Goal: Contribute content: Add original content to the website for others to see

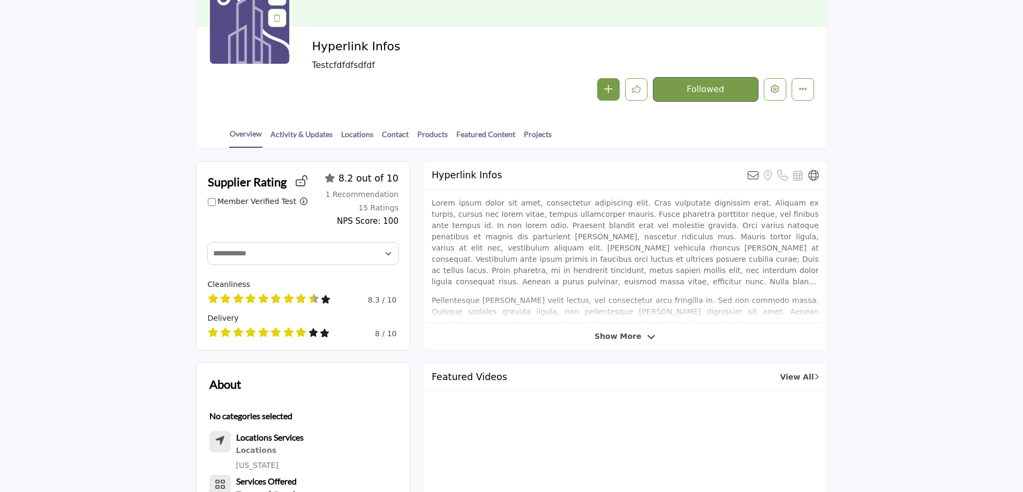
scroll to position [161, 0]
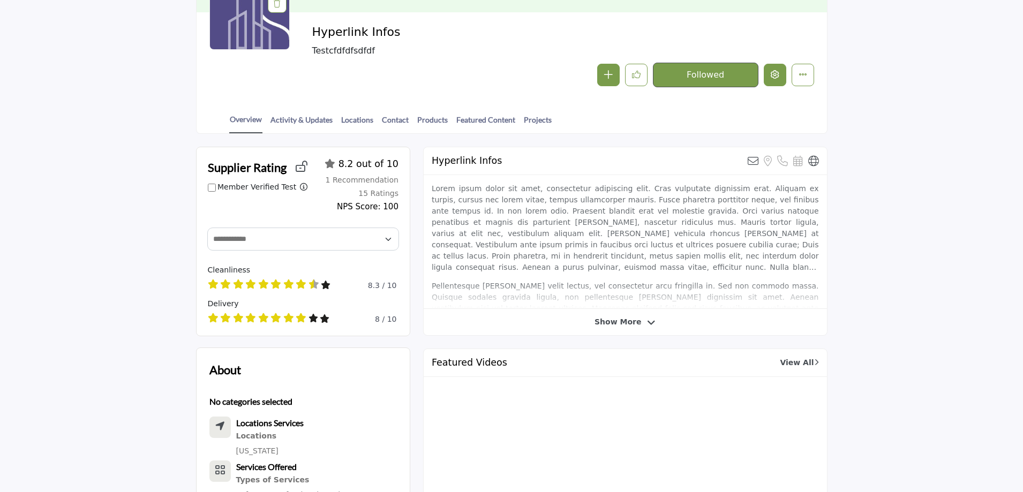
click at [774, 72] on icon "Edit company" at bounding box center [775, 74] width 9 height 9
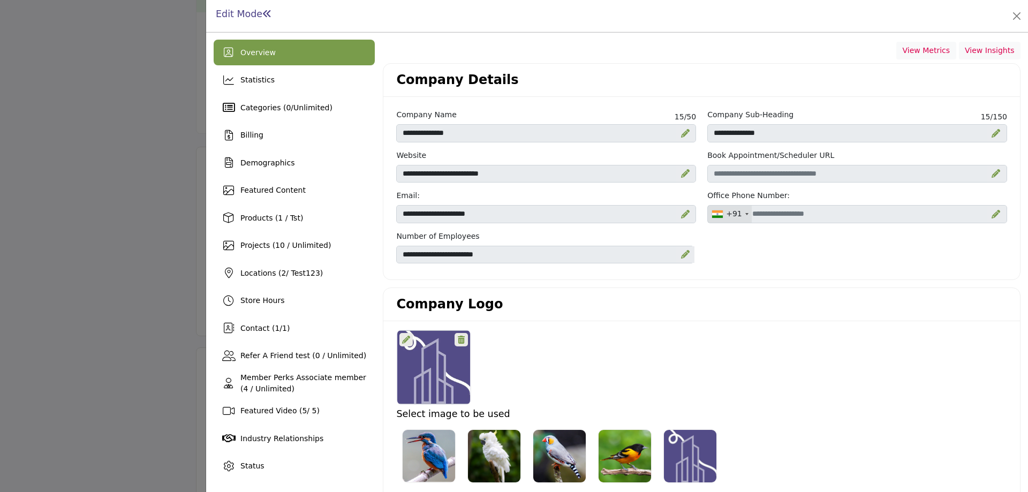
click at [64, 193] on div at bounding box center [514, 246] width 1028 height 492
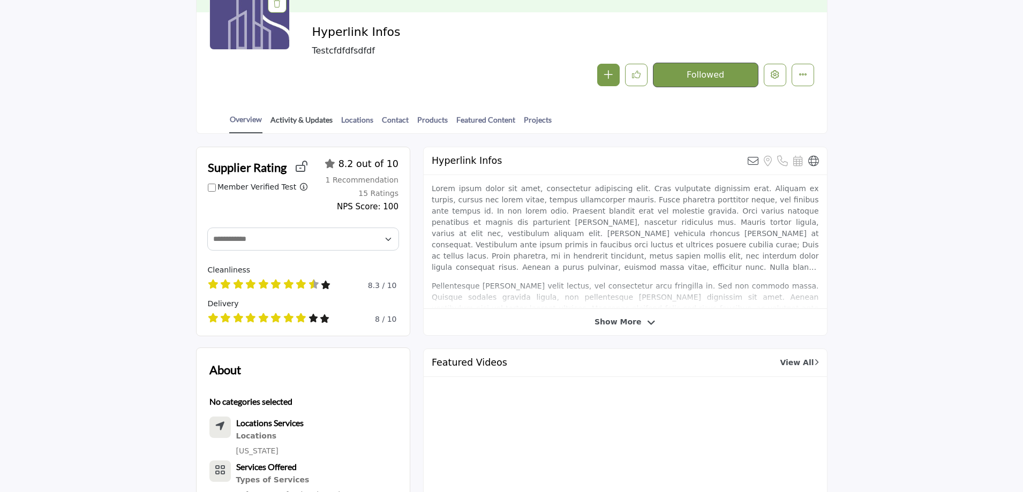
click at [289, 122] on link "Activity & Updates" at bounding box center [301, 123] width 63 height 19
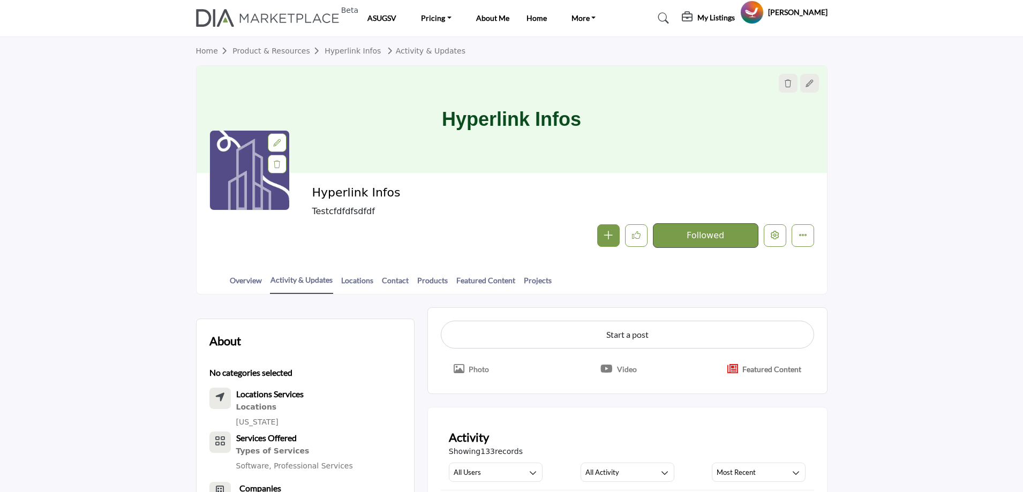
click at [772, 371] on p "Featured Content" at bounding box center [771, 369] width 59 height 11
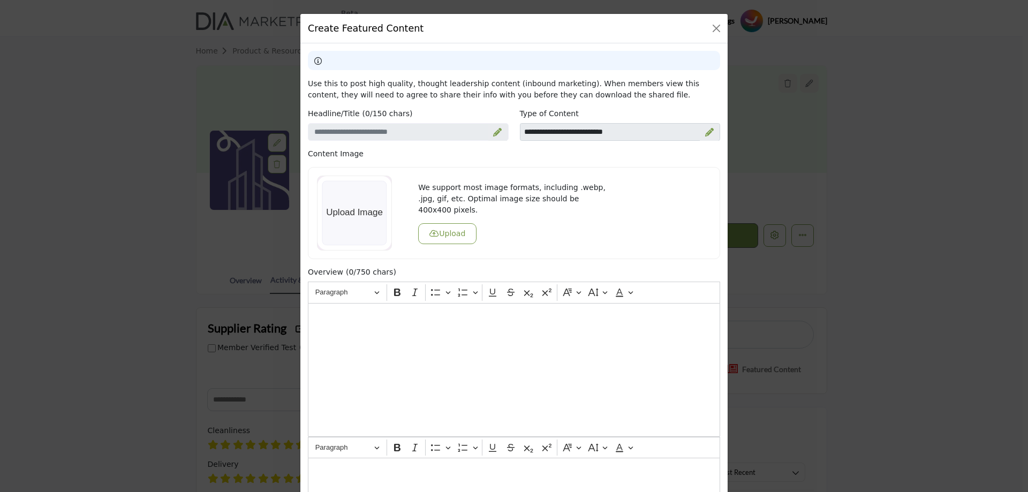
click at [706, 133] on icon at bounding box center [709, 132] width 9 height 9
click at [601, 133] on select "**********" at bounding box center [620, 132] width 201 height 18
select select "*******"
click at [520, 123] on select "**********" at bounding box center [620, 132] width 201 height 18
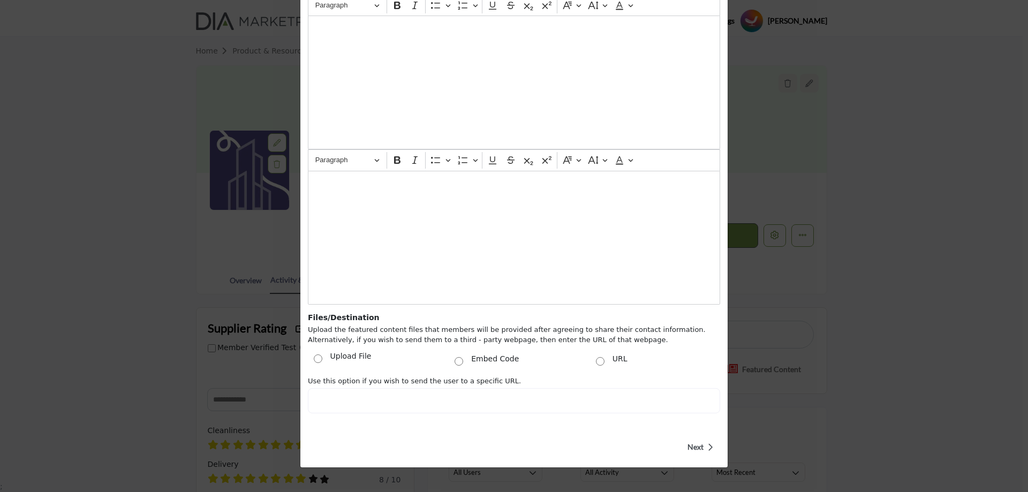
scroll to position [328, 0]
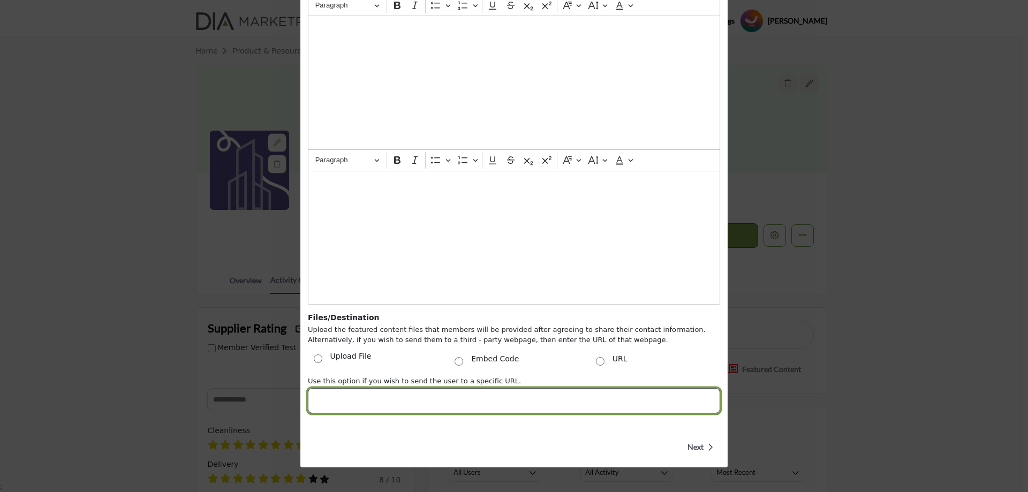
click at [354, 405] on input "Post Website URL" at bounding box center [514, 400] width 412 height 25
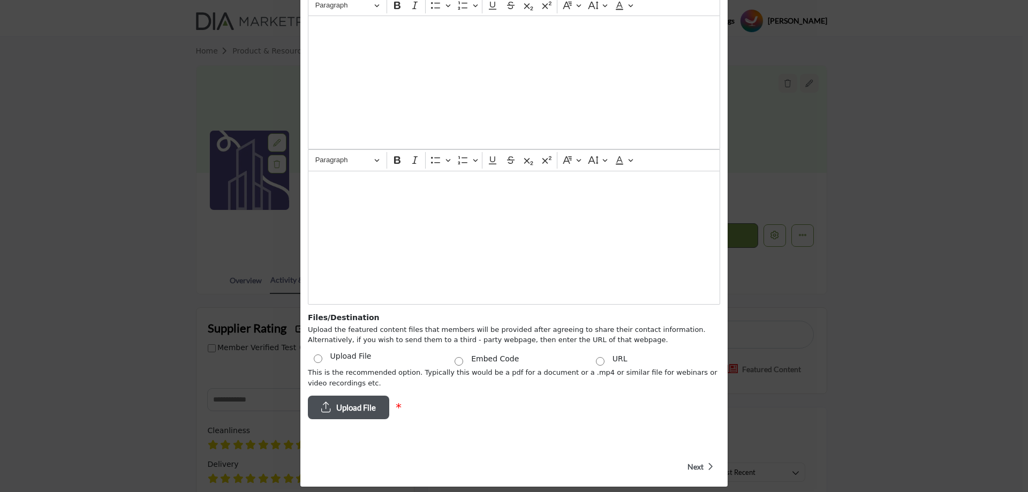
drag, startPoint x: 349, startPoint y: 404, endPoint x: 584, endPoint y: 439, distance: 237.2
click at [584, 439] on div "Overview (0/750 chars) Rich Text Editor Paragraph Bold Italic Bulleted List Bul…" at bounding box center [515, 230] width 424 height 500
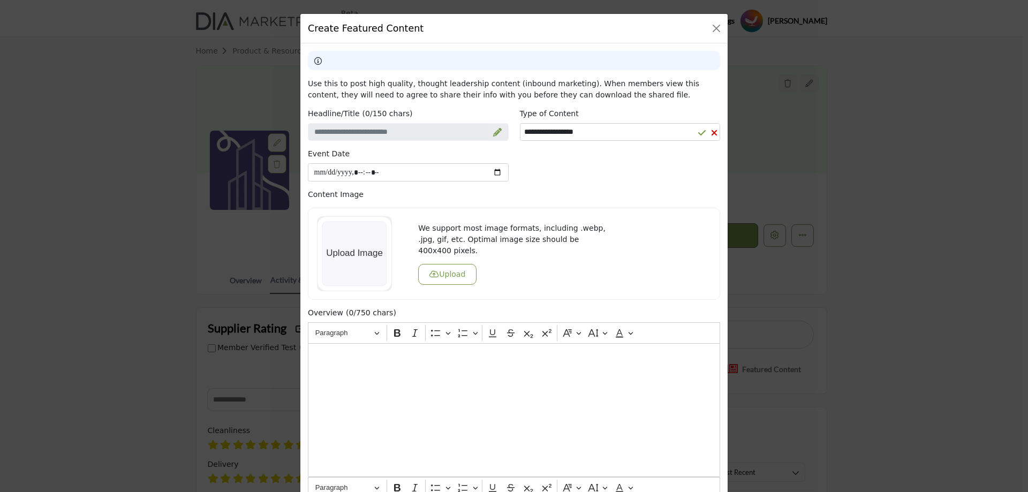
scroll to position [321, 0]
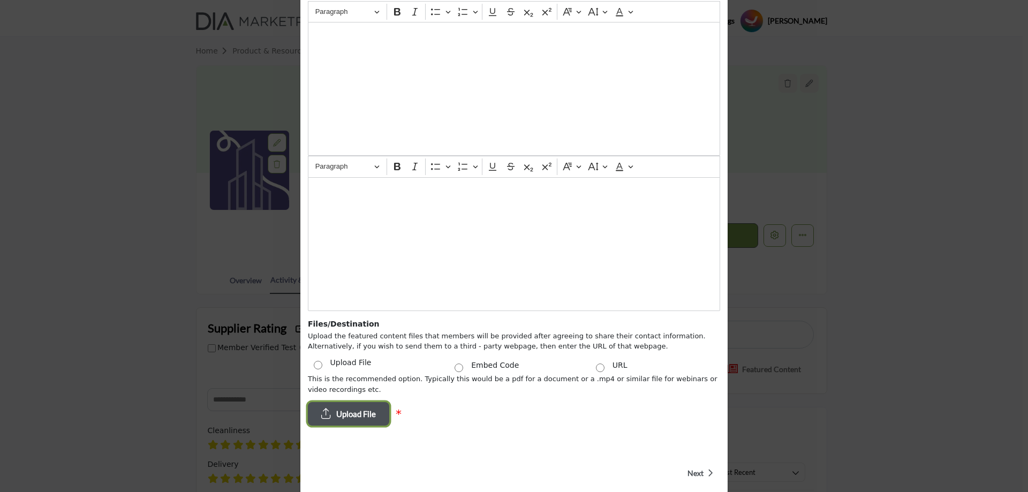
click at [346, 408] on span "Upload File" at bounding box center [356, 414] width 40 height 12
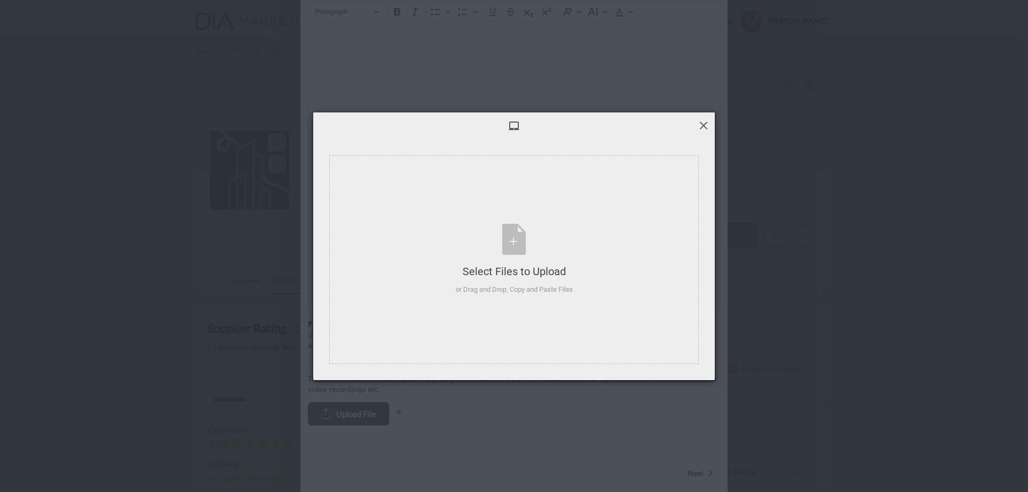
click at [705, 124] on span at bounding box center [704, 125] width 12 height 12
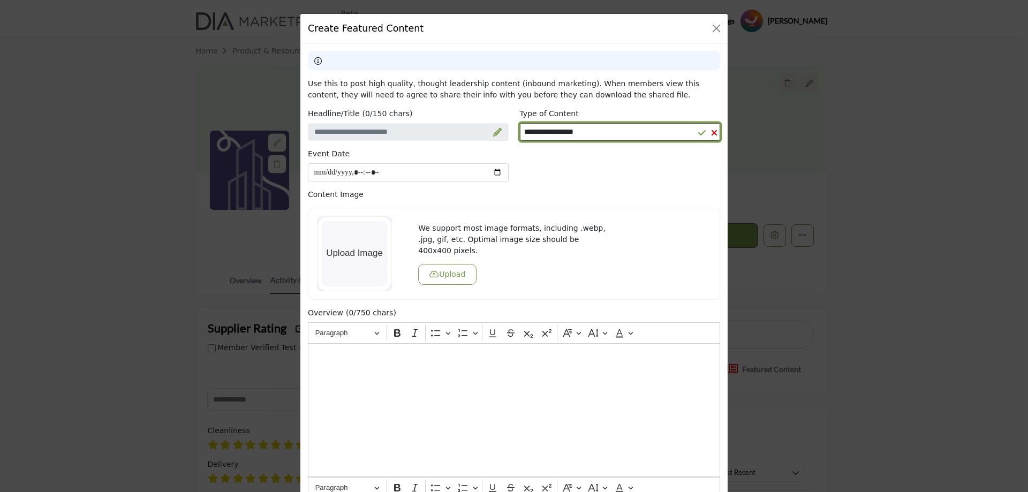
click at [558, 135] on select "**********" at bounding box center [620, 132] width 201 height 18
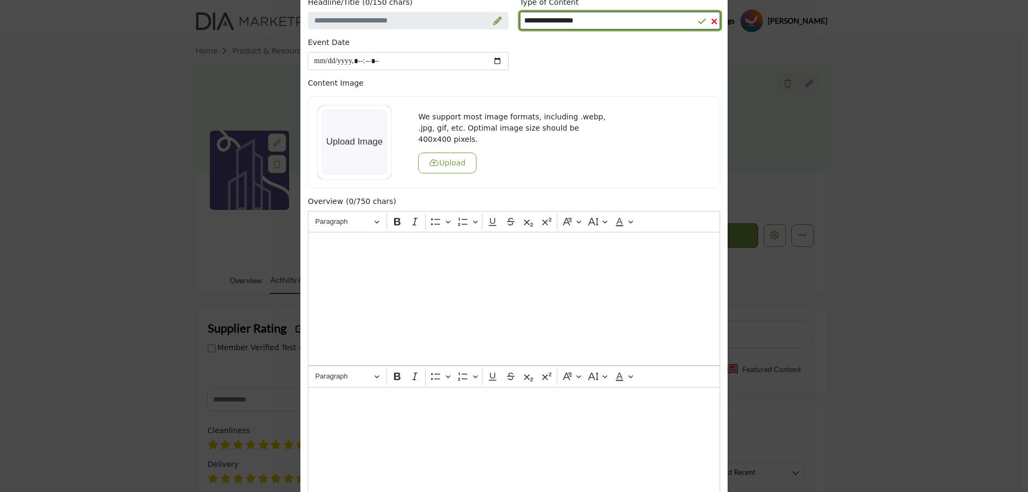
scroll to position [348, 0]
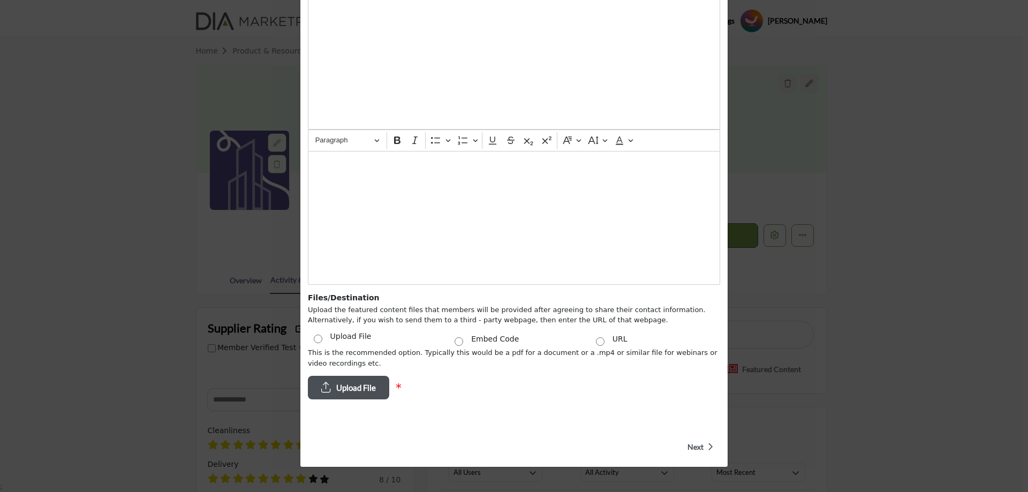
click at [478, 379] on div "Upload File * Remove selected file." at bounding box center [514, 388] width 412 height 24
drag, startPoint x: 327, startPoint y: 336, endPoint x: 367, endPoint y: 336, distance: 40.2
click at [367, 336] on div "Upload File" at bounding box center [373, 340] width 141 height 14
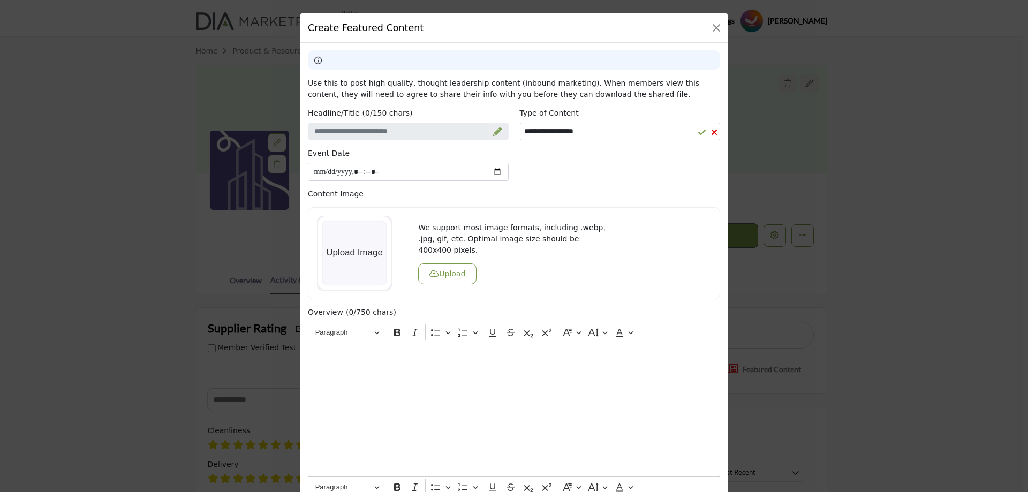
scroll to position [0, 0]
click at [569, 129] on select "**********" at bounding box center [620, 132] width 201 height 18
click at [493, 133] on icon at bounding box center [497, 132] width 9 height 9
click at [411, 133] on input "Enter a compelling headline" at bounding box center [408, 132] width 201 height 18
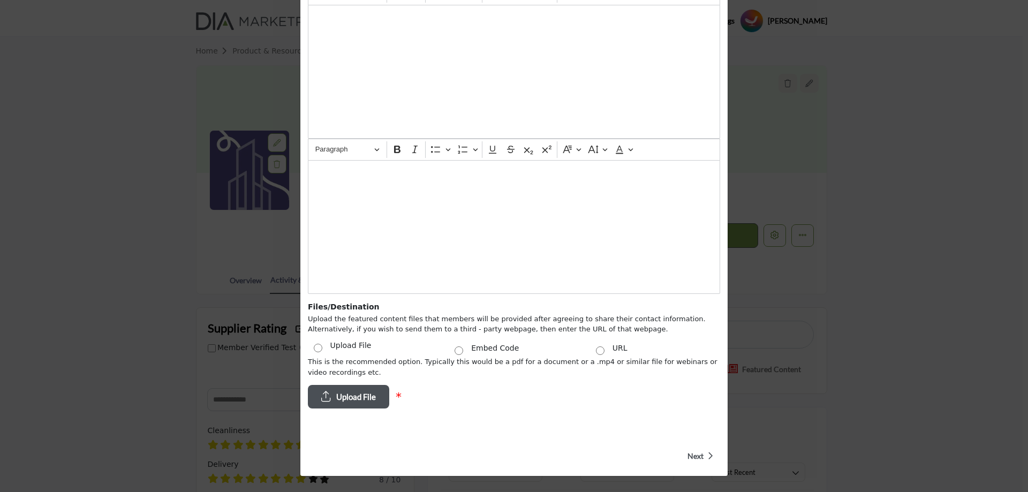
scroll to position [348, 0]
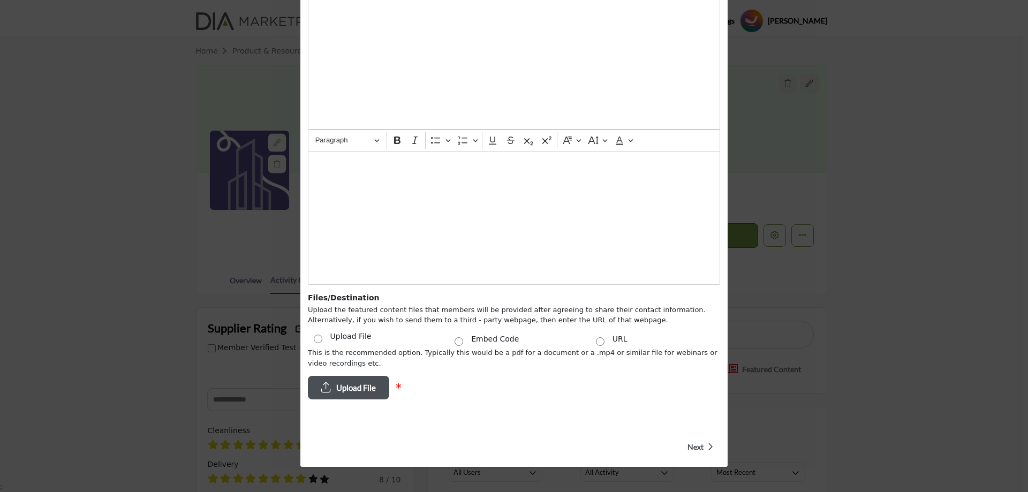
copy label "Upload File"
drag, startPoint x: 327, startPoint y: 335, endPoint x: 368, endPoint y: 339, distance: 40.8
click at [368, 339] on div "Upload File" at bounding box center [373, 340] width 141 height 14
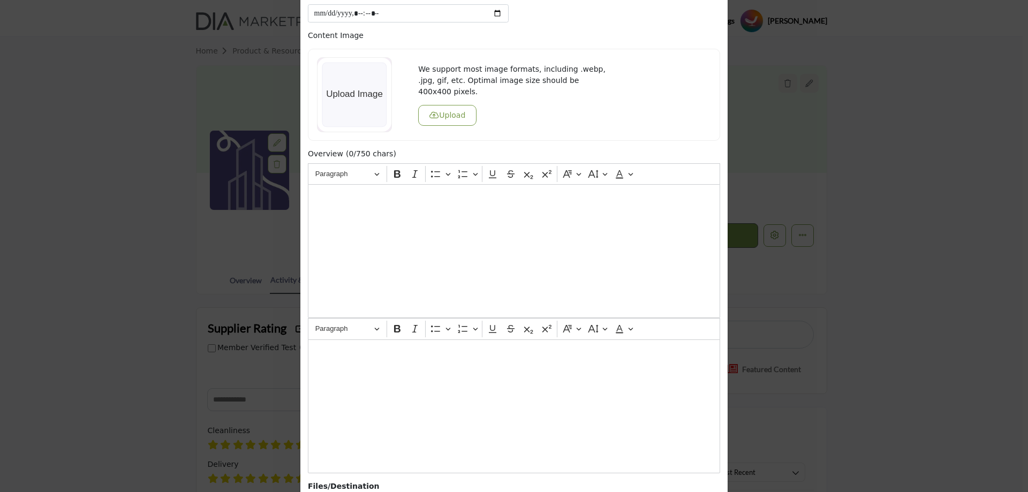
scroll to position [0, 0]
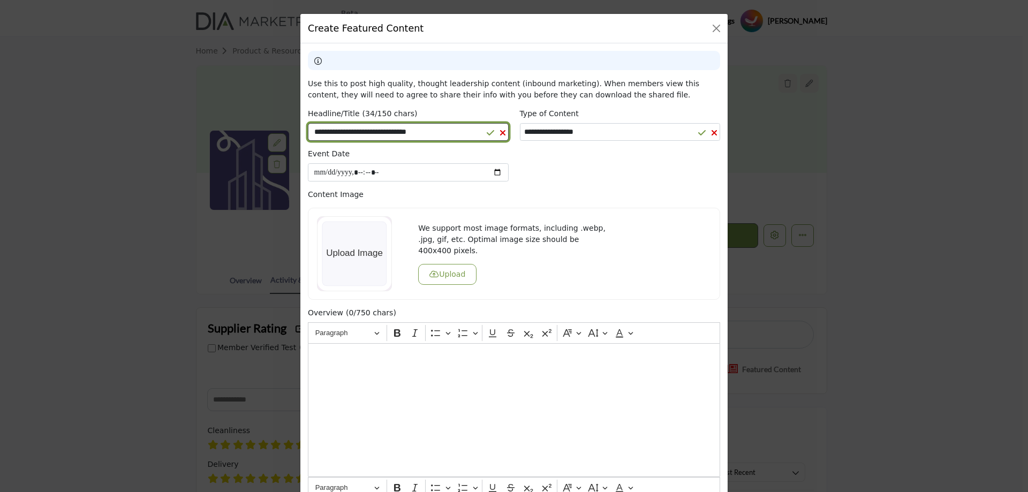
drag, startPoint x: 430, startPoint y: 134, endPoint x: 231, endPoint y: 115, distance: 199.6
click at [231, 115] on div "**********" at bounding box center [514, 246] width 1028 height 492
paste input "Enter a compelling headline"
type input "**********"
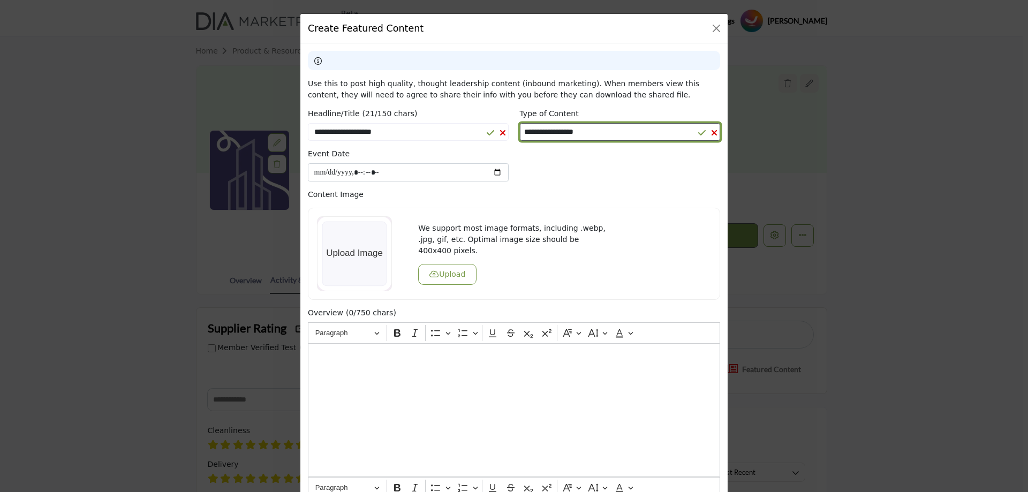
click at [598, 131] on select "**********" at bounding box center [620, 132] width 201 height 18
click at [450, 271] on button "Upload" at bounding box center [447, 274] width 58 height 21
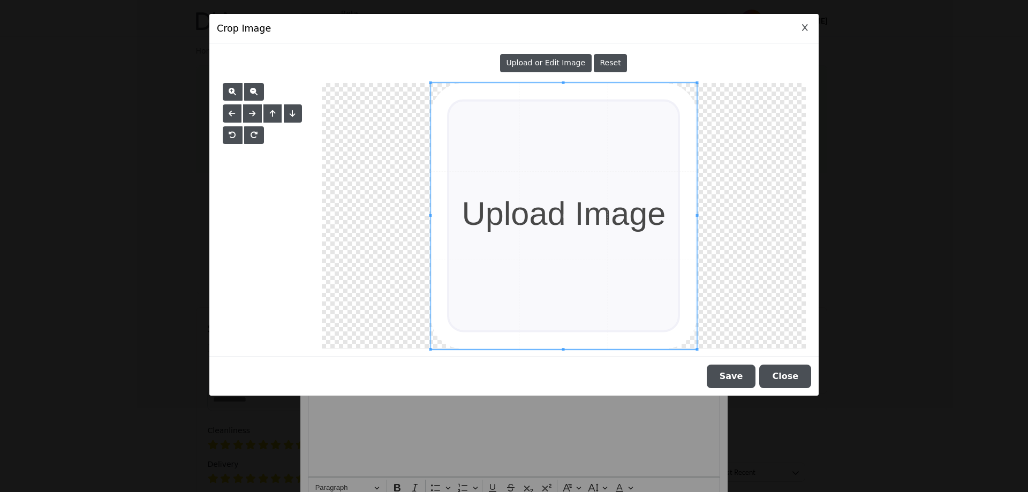
click at [745, 376] on button "Save" at bounding box center [731, 377] width 49 height 24
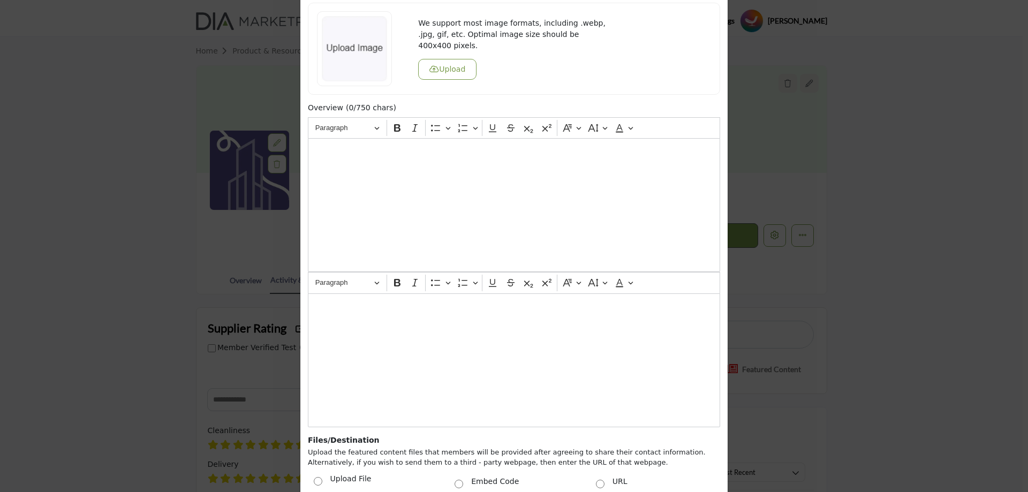
scroll to position [214, 0]
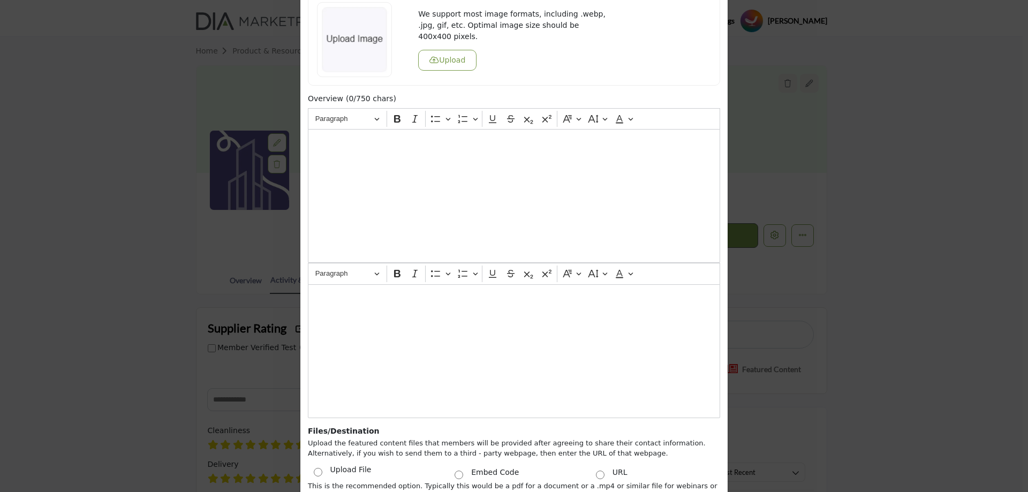
click at [453, 209] on div "Editor editing area: main" at bounding box center [514, 196] width 412 height 134
click at [382, 355] on div "Editor editing area: main" at bounding box center [514, 351] width 412 height 134
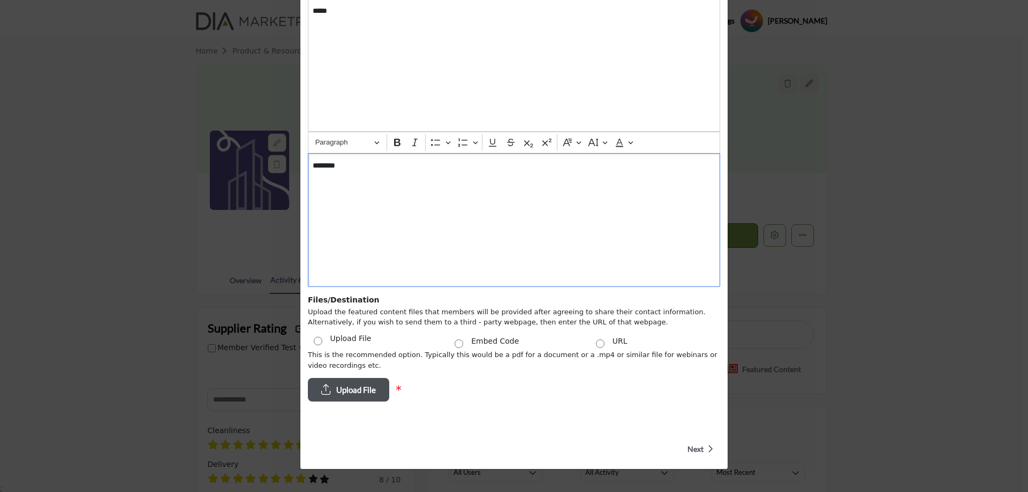
scroll to position [348, 0]
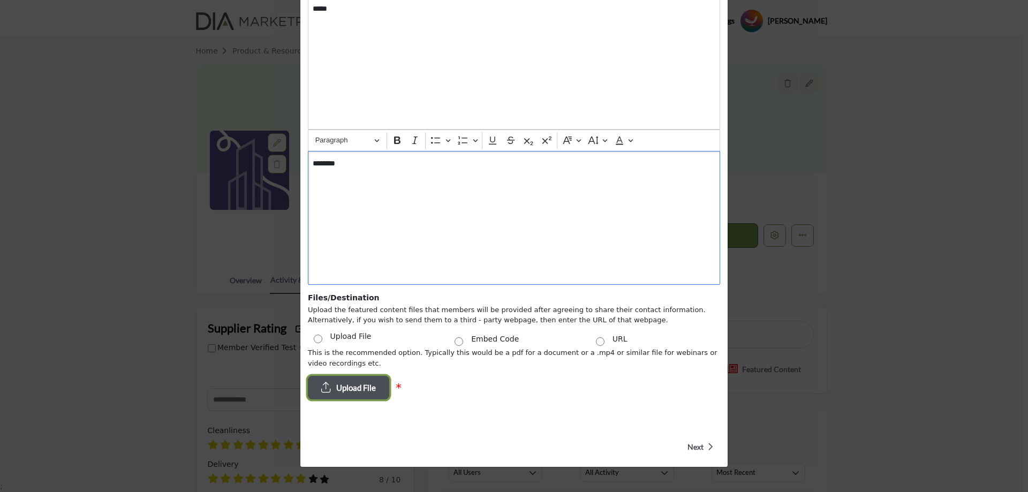
click at [332, 389] on button "Upload File" at bounding box center [348, 388] width 81 height 24
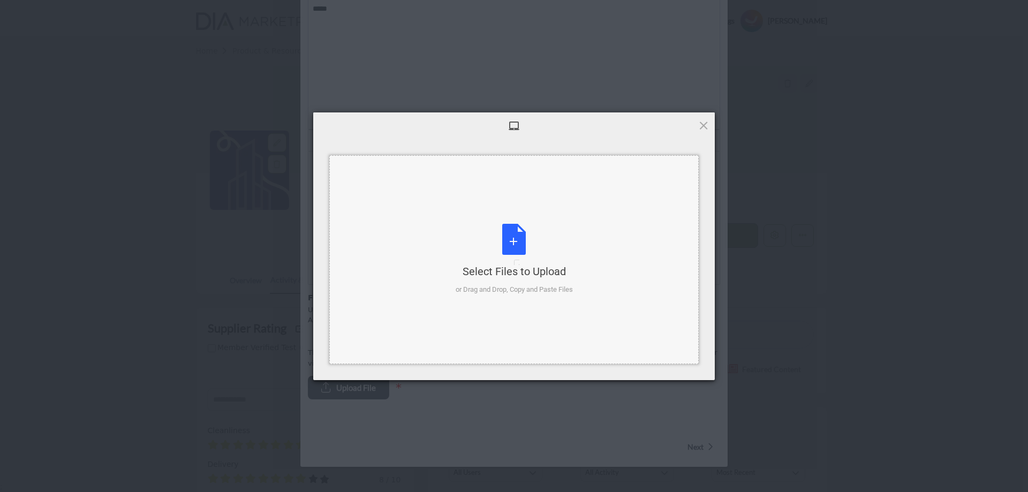
click at [495, 249] on div "Select Files to Upload or Drag and Drop, Copy and Paste Files" at bounding box center [514, 259] width 117 height 71
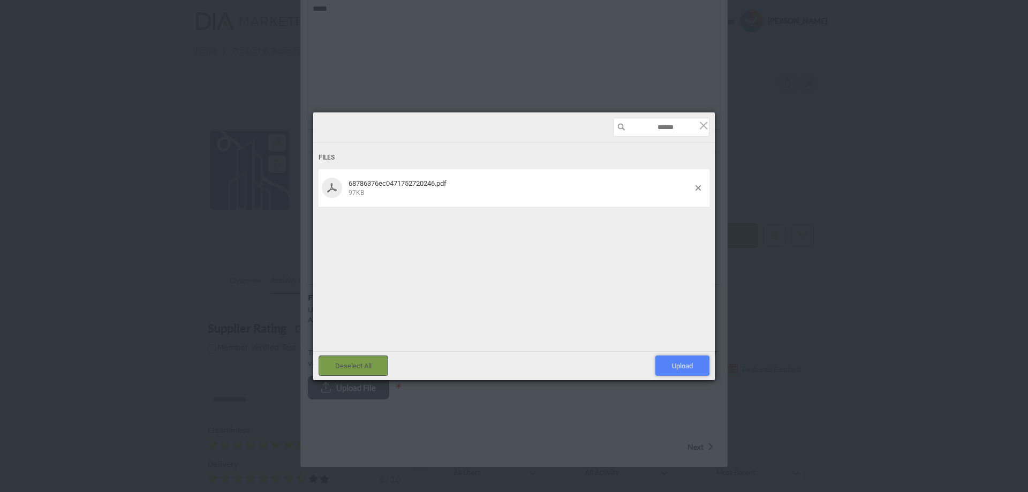
click at [688, 363] on span "Upload 1" at bounding box center [682, 366] width 21 height 8
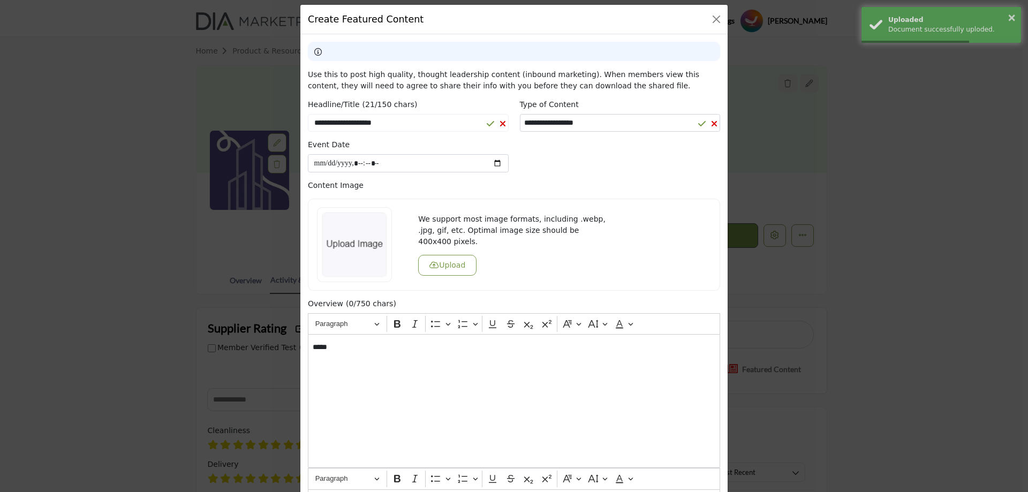
scroll to position [0, 0]
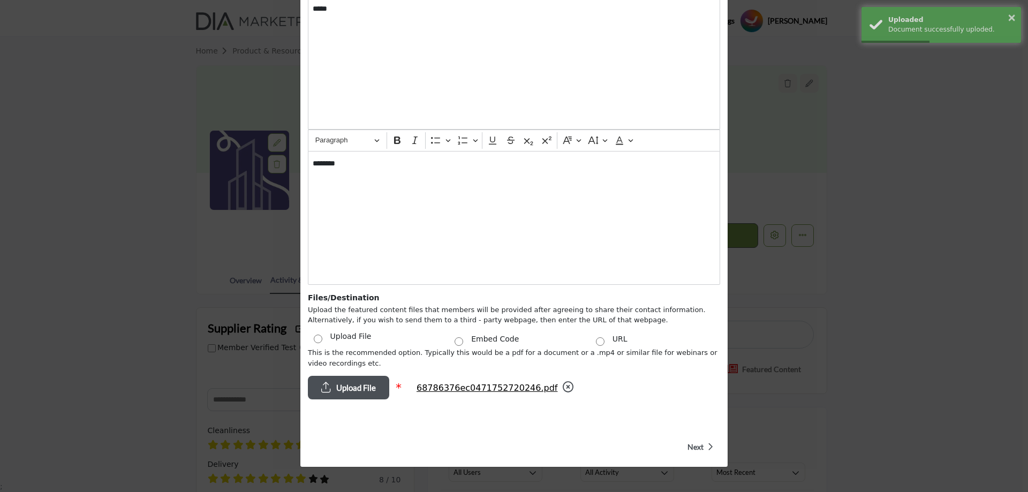
click at [690, 449] on span "Next" at bounding box center [696, 447] width 16 height 11
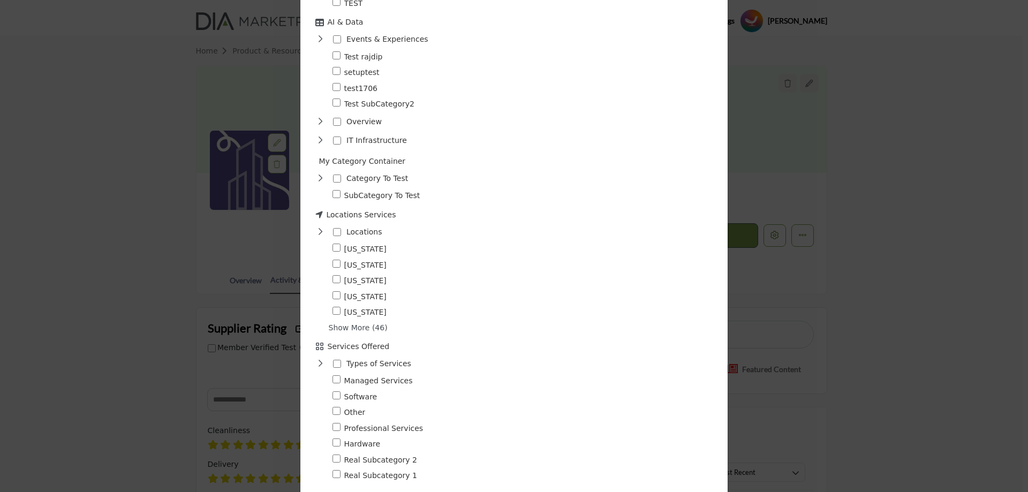
scroll to position [2000, 0]
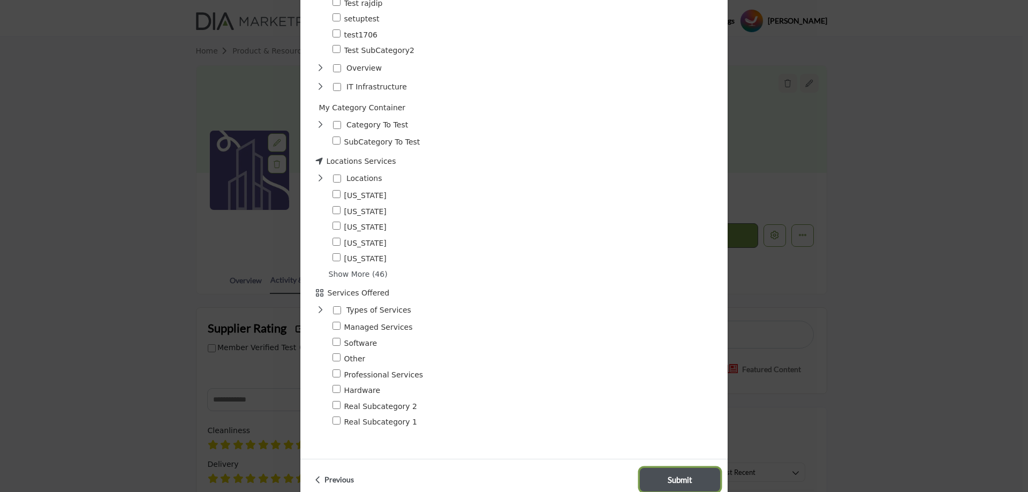
click at [679, 474] on span "Submit" at bounding box center [680, 480] width 25 height 12
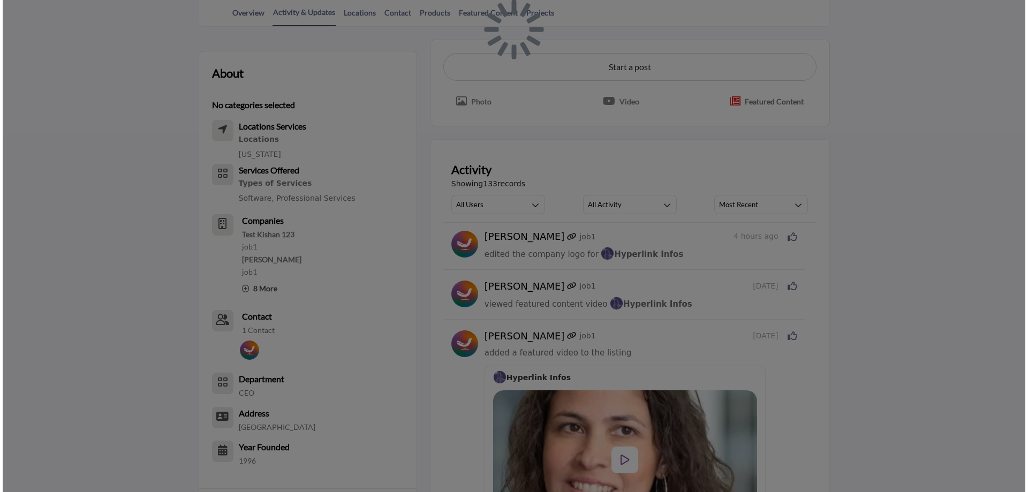
scroll to position [107, 0]
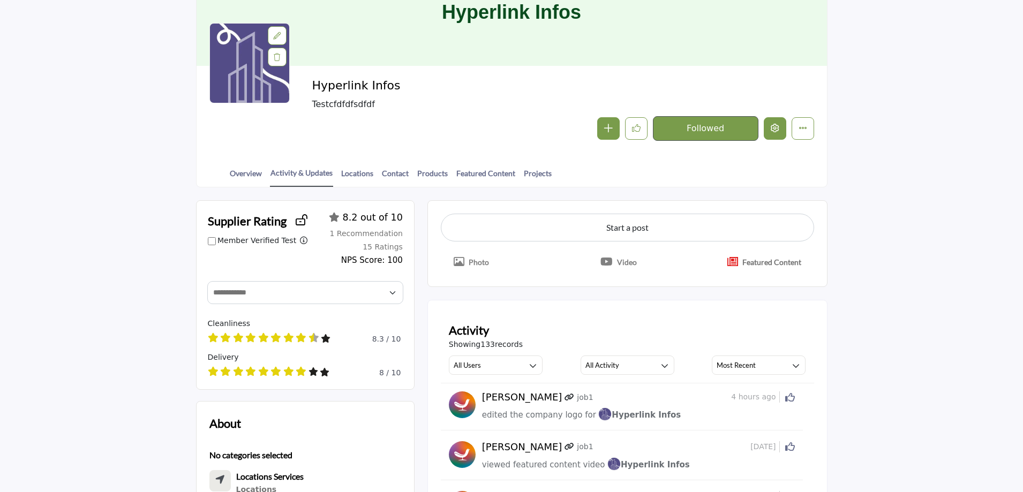
click at [771, 131] on icon "Edit company" at bounding box center [775, 128] width 9 height 9
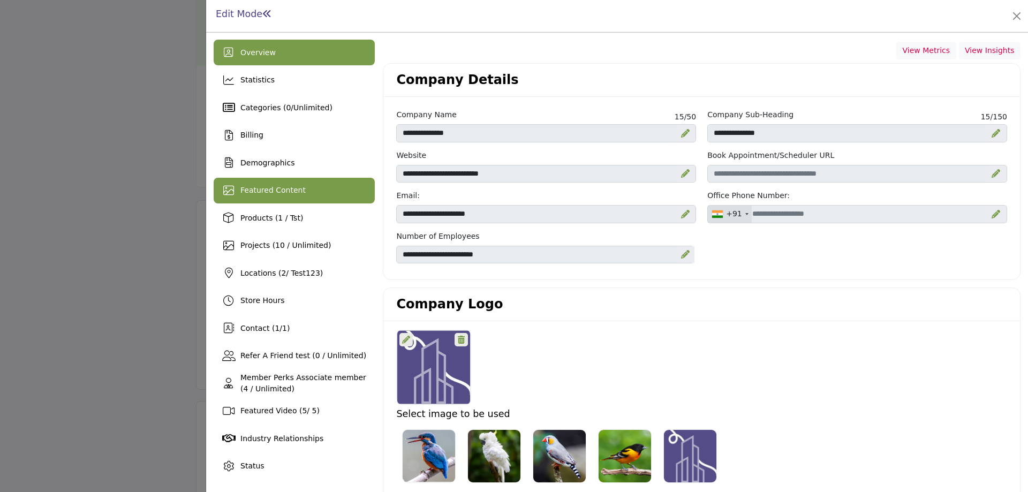
click at [295, 190] on span "Featured Content" at bounding box center [272, 190] width 65 height 9
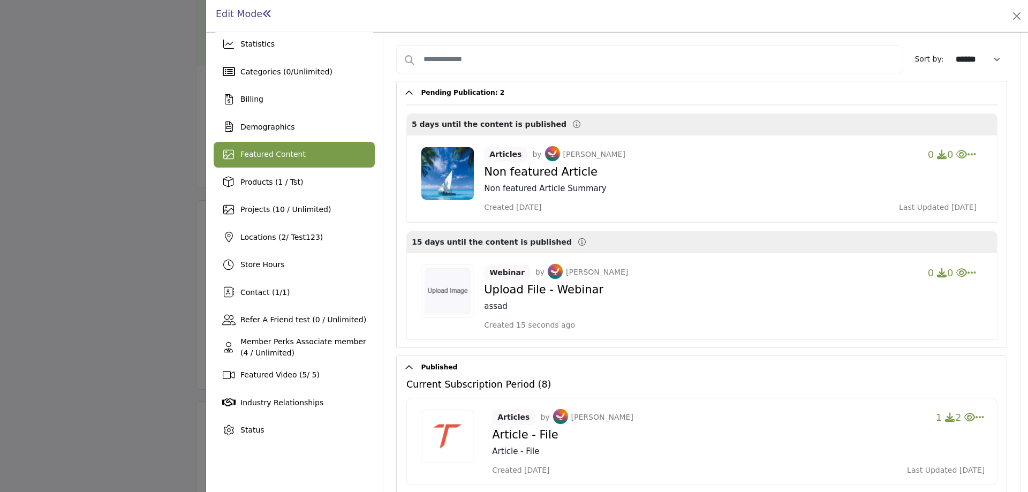
scroll to position [54, 0]
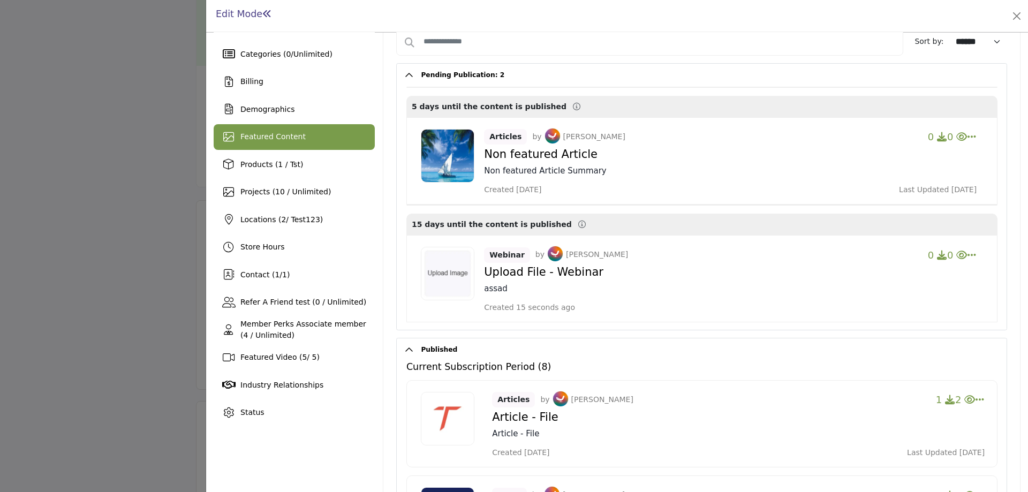
drag, startPoint x: 480, startPoint y: 269, endPoint x: 603, endPoint y: 273, distance: 123.3
click at [603, 205] on div "Webinar by Nirmal Dev 0 0 Move to publish first Change Owner Force Publish Edit" at bounding box center [702, 160] width 591 height 87
click at [598, 161] on h4 "Upload File - Webinar" at bounding box center [730, 154] width 493 height 13
copy h4 "Upload File - Webinar"
drag, startPoint x: 597, startPoint y: 274, endPoint x: 483, endPoint y: 274, distance: 114.1
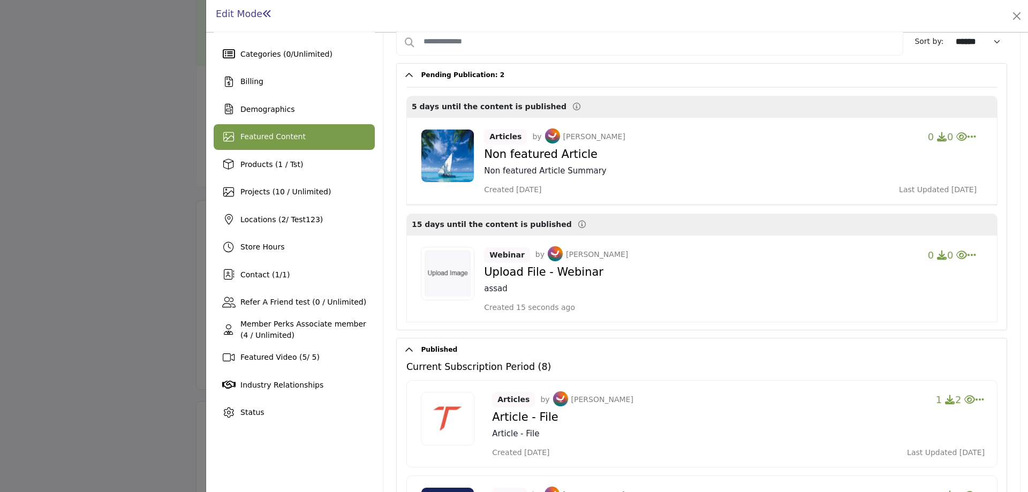
click at [484, 161] on h4 "Upload File - Webinar" at bounding box center [730, 154] width 493 height 13
click at [569, 161] on h4 "Upload File - Webinar" at bounding box center [730, 154] width 493 height 13
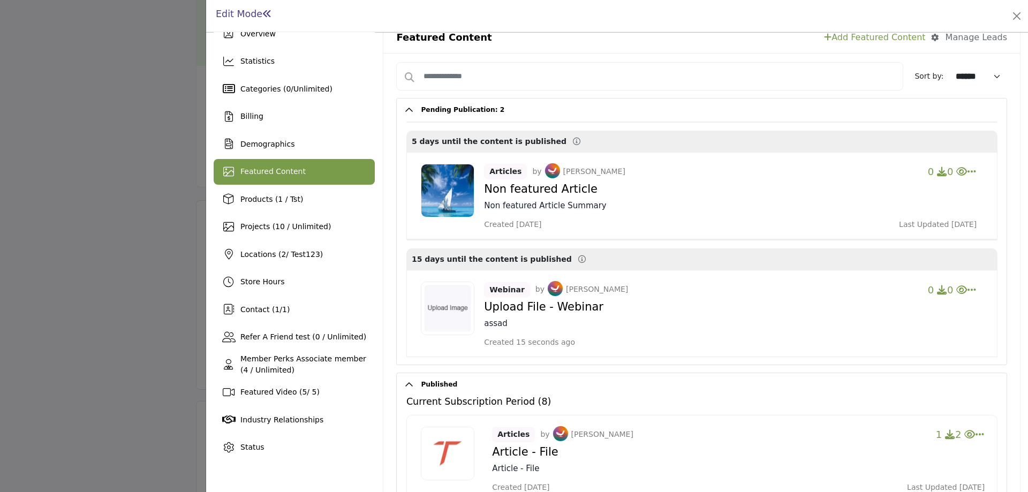
scroll to position [0, 0]
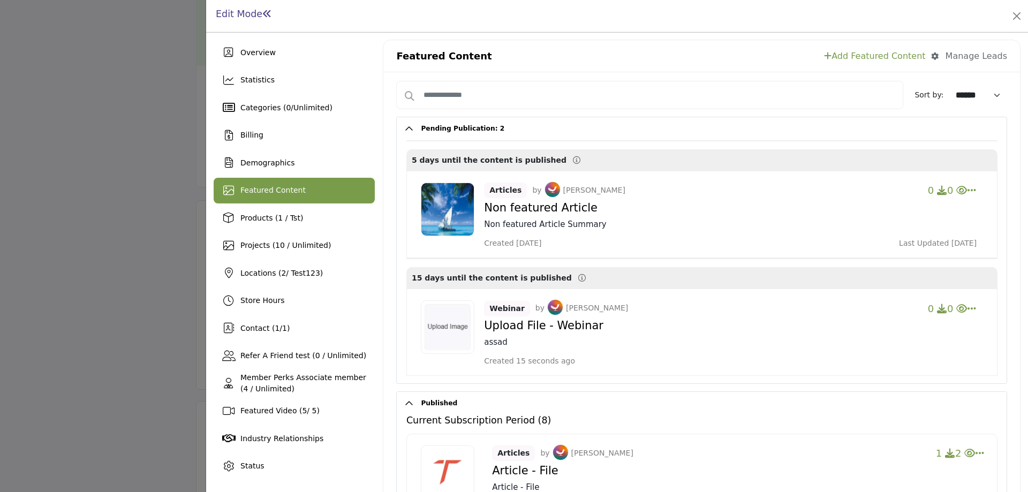
click at [883, 59] on link "Add Featured Content" at bounding box center [874, 56] width 101 height 13
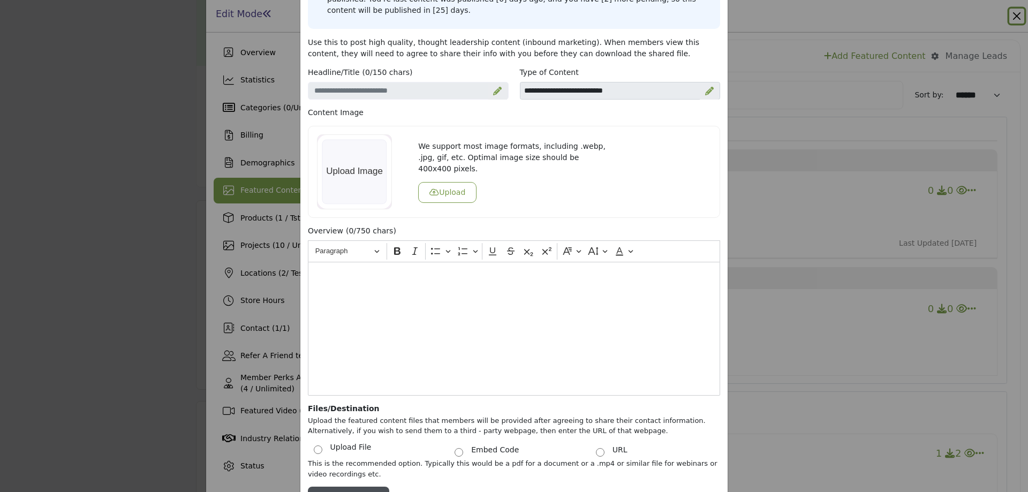
scroll to position [78, 0]
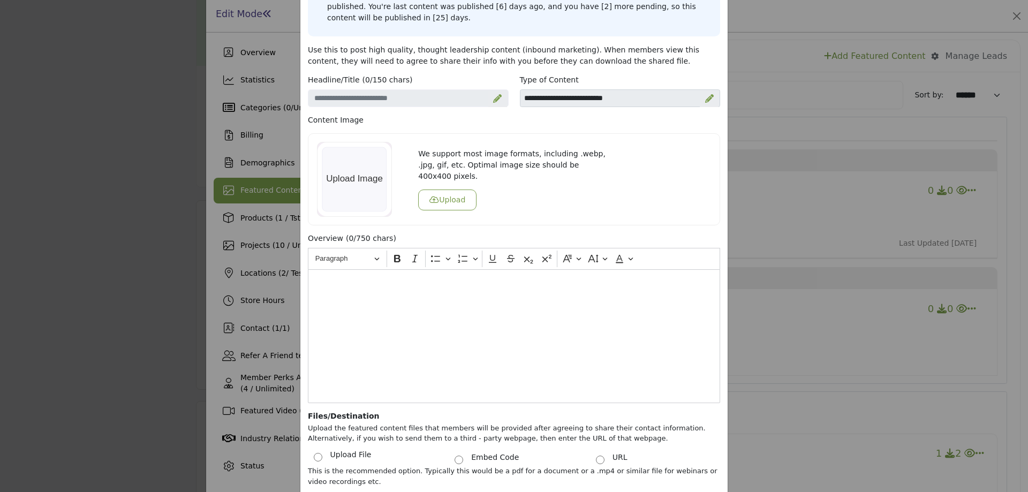
click at [706, 94] on icon at bounding box center [709, 98] width 9 height 9
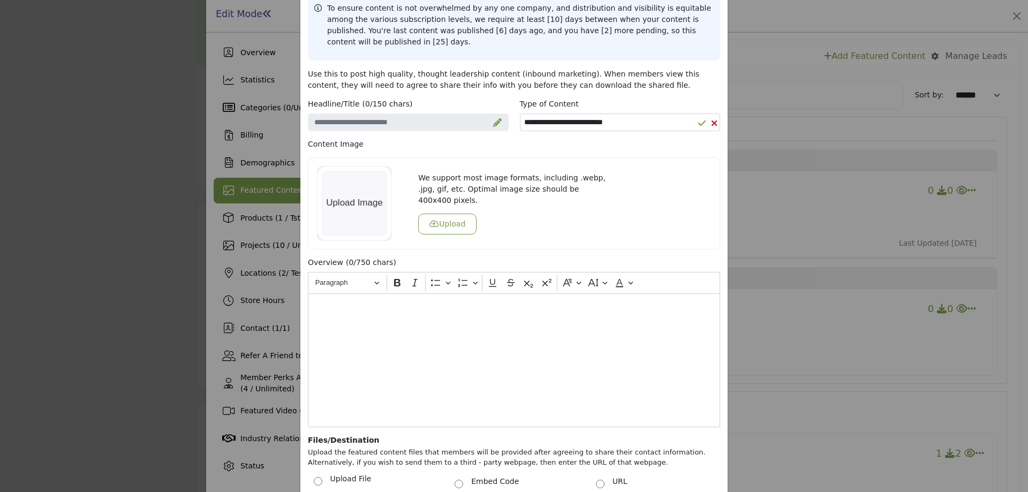
scroll to position [24, 0]
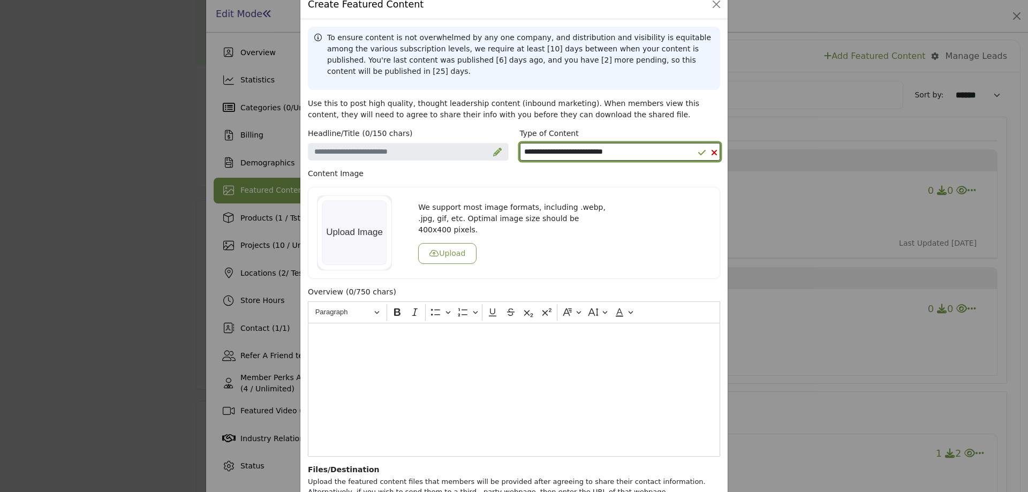
click at [612, 143] on select "**********" at bounding box center [620, 152] width 201 height 18
select select "*******"
click at [520, 143] on select "**********" at bounding box center [620, 152] width 201 height 18
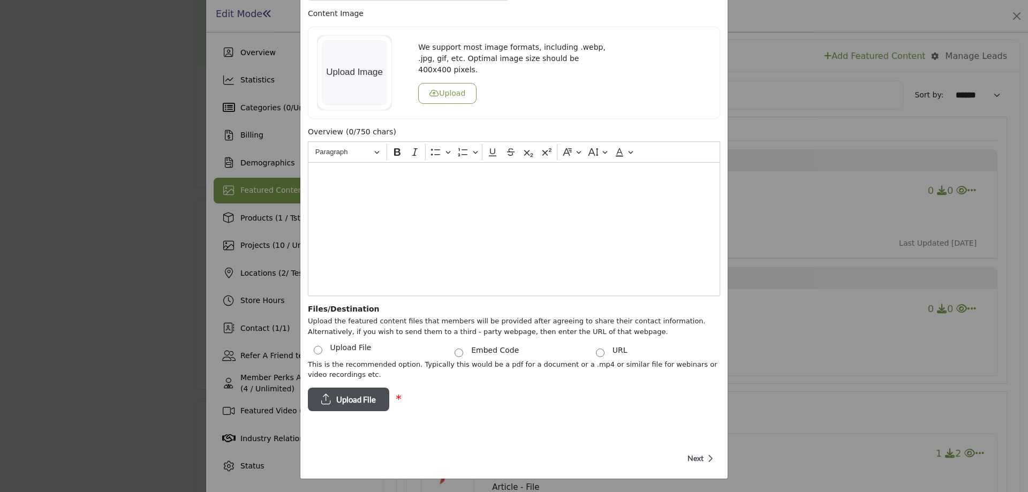
scroll to position [206, 0]
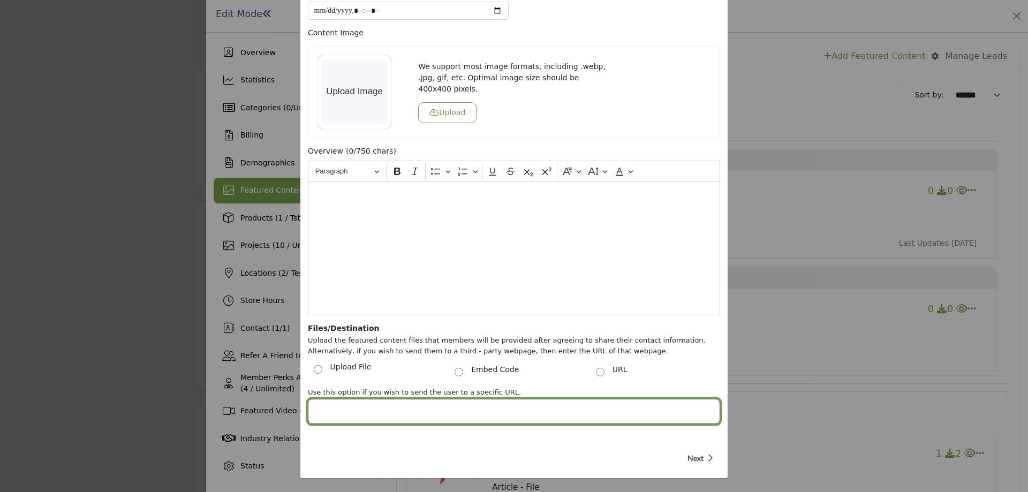
click at [344, 403] on input "Post Website URL" at bounding box center [514, 411] width 412 height 25
click at [472, 402] on input "Post Website URL" at bounding box center [514, 411] width 412 height 25
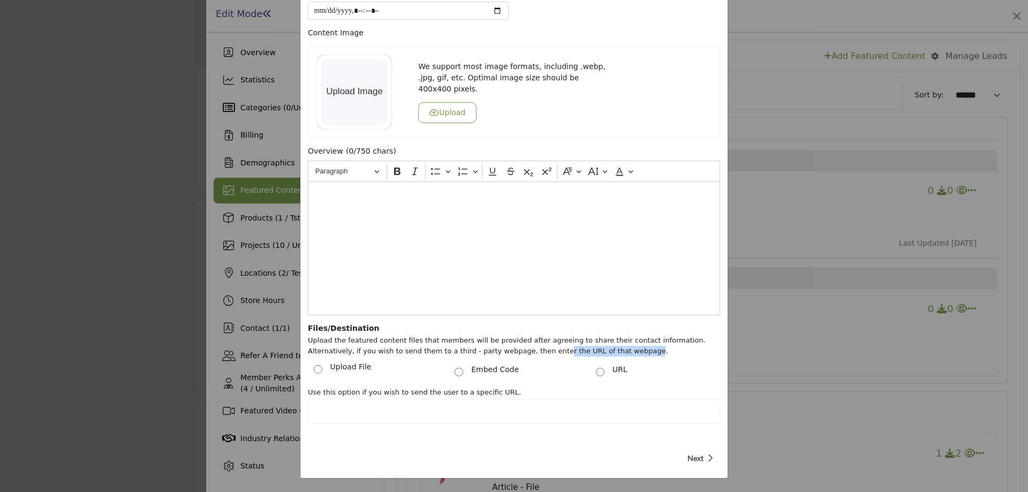
drag, startPoint x: 578, startPoint y: 342, endPoint x: 494, endPoint y: 344, distance: 84.1
click at [494, 344] on p "Upload the featured content files that members will be provided after agreeing …" at bounding box center [514, 345] width 412 height 21
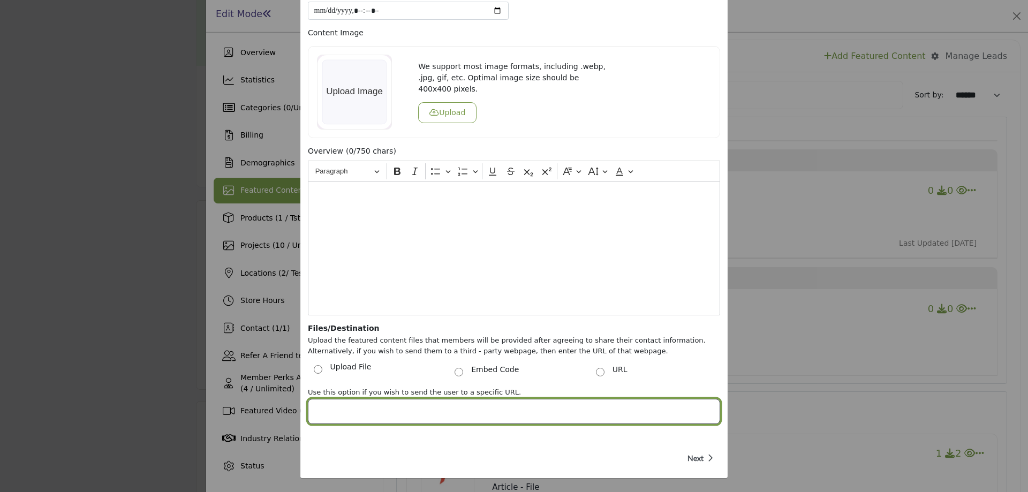
click at [352, 404] on input "Post Website URL" at bounding box center [514, 411] width 412 height 25
